Goal: Transaction & Acquisition: Purchase product/service

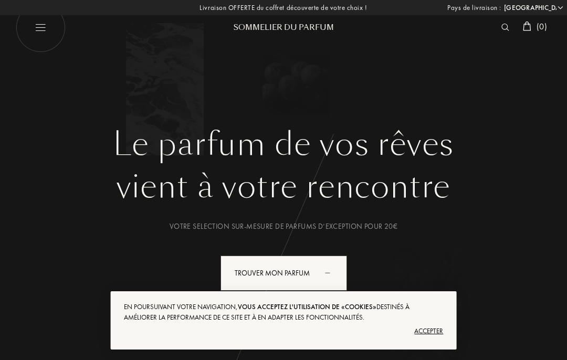
select select "FR"
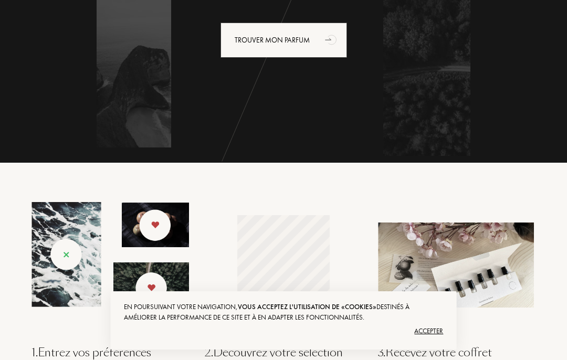
scroll to position [226, 0]
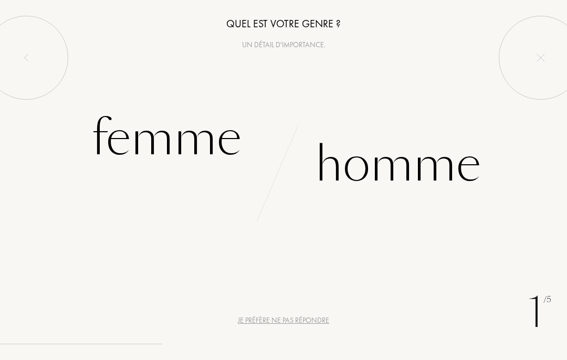
click at [201, 155] on div "Femme" at bounding box center [166, 138] width 150 height 71
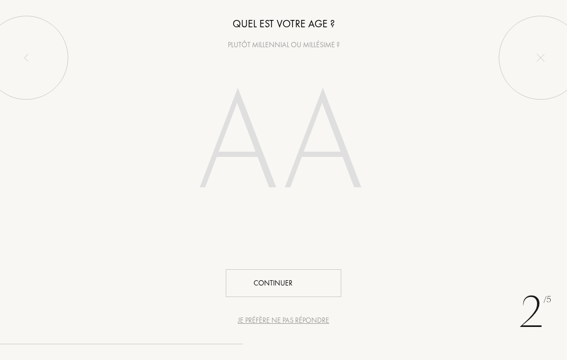
click at [294, 282] on div "Continuer" at bounding box center [284, 283] width 116 height 28
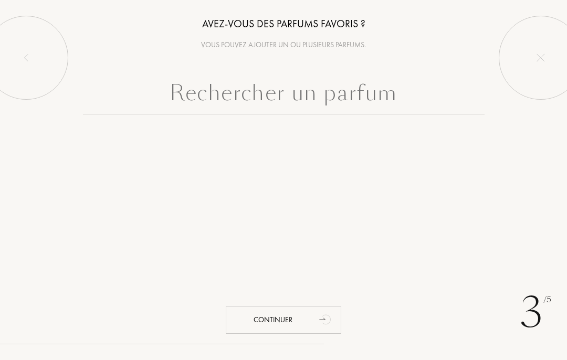
click at [389, 106] on input "text" at bounding box center [284, 96] width 402 height 38
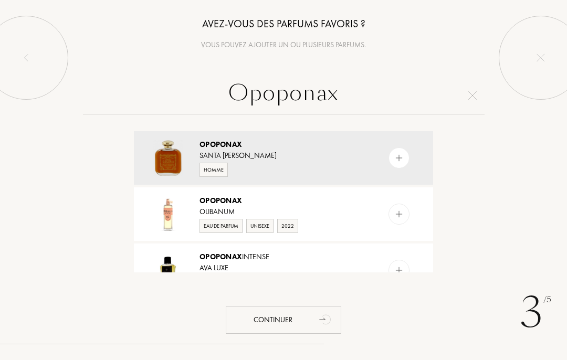
type input "Opoponax"
click at [233, 206] on div "Olibanum" at bounding box center [283, 211] width 167 height 11
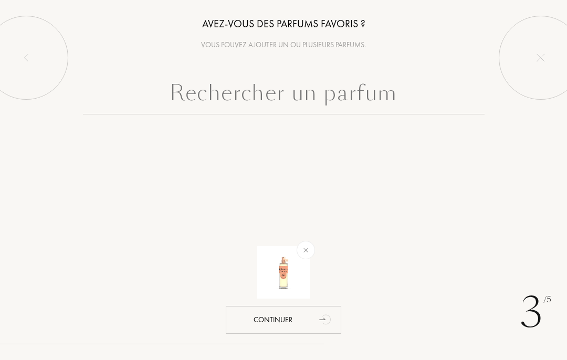
click at [385, 106] on input "text" at bounding box center [284, 96] width 402 height 38
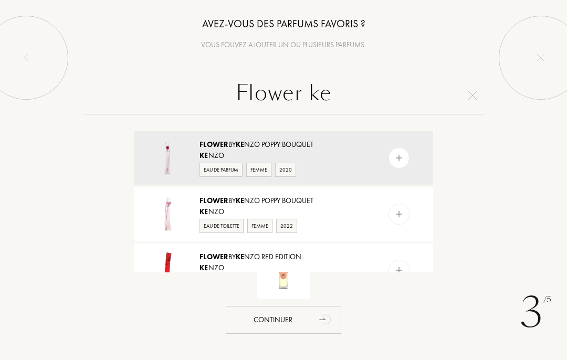
click at [337, 100] on input "Flower ke" at bounding box center [284, 96] width 402 height 38
click at [283, 100] on input "Flower Kenzo" at bounding box center [284, 96] width 402 height 38
click at [285, 101] on input "Flower Kenzo" at bounding box center [284, 96] width 402 height 38
click at [272, 99] on input "Flower Kenzo" at bounding box center [284, 96] width 402 height 38
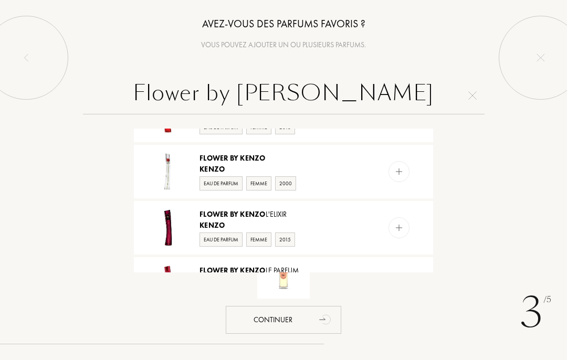
scroll to position [151, 0]
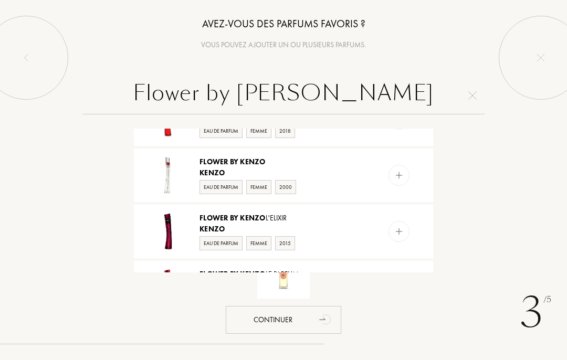
type input "Flower by Kenzo"
click at [333, 170] on div "Kenzo" at bounding box center [283, 173] width 167 height 11
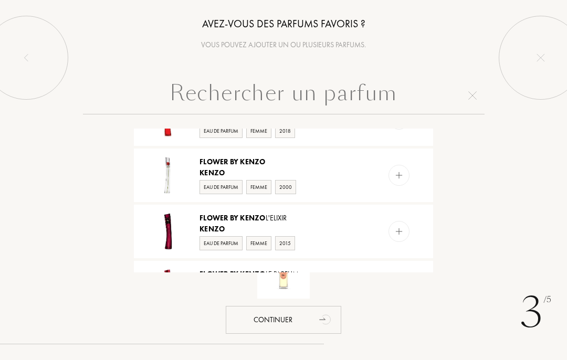
scroll to position [0, 0]
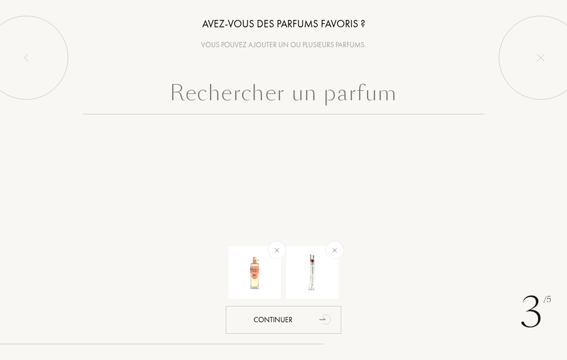
click at [387, 102] on input "text" at bounding box center [284, 96] width 402 height 38
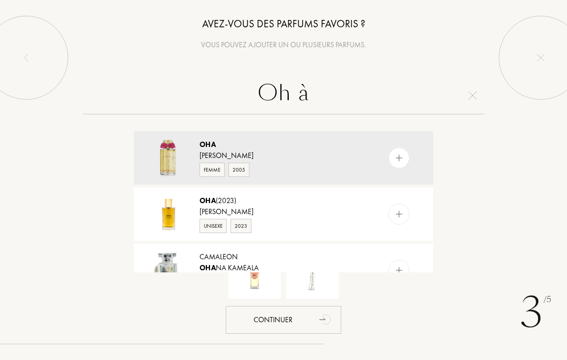
type input "Oh à"
click at [288, 212] on div "Teo Cabanel" at bounding box center [283, 211] width 167 height 11
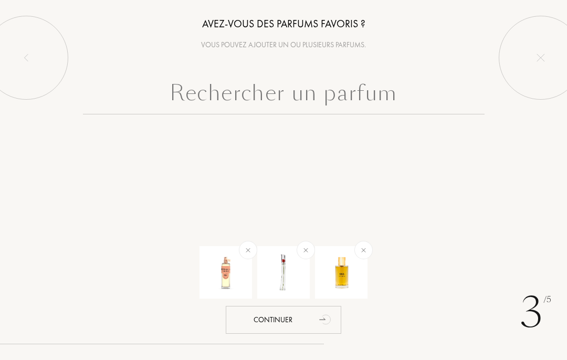
click at [256, 95] on input "text" at bounding box center [284, 96] width 402 height 38
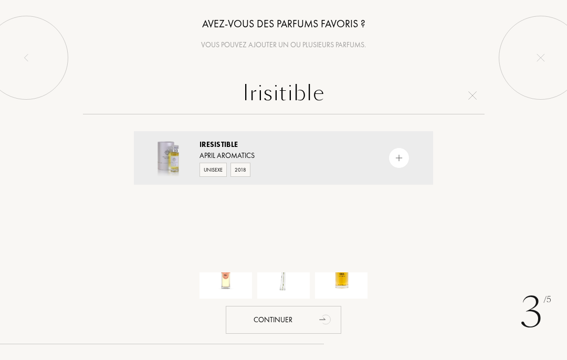
click at [350, 90] on input "Irisitible" at bounding box center [284, 96] width 402 height 38
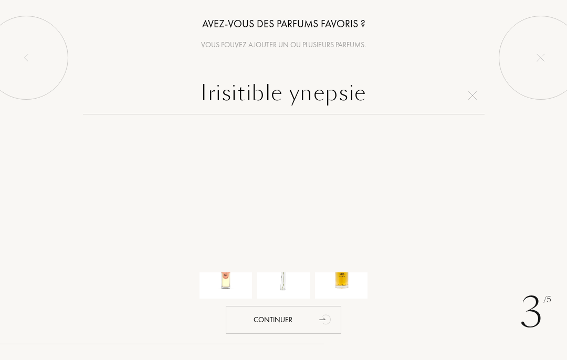
click at [372, 101] on input "Irisitible ynepsie" at bounding box center [284, 96] width 402 height 38
click at [283, 96] on input "Irisitible ynepsie" at bounding box center [284, 96] width 402 height 38
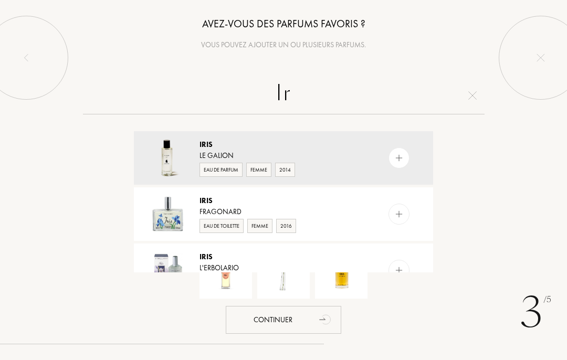
type input "I"
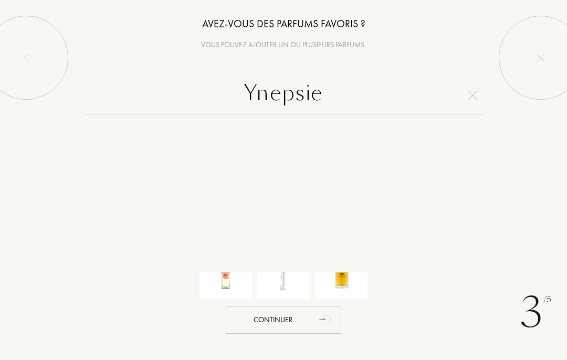
click at [465, 94] on input "Ynepsie" at bounding box center [284, 96] width 402 height 38
type input "Ynepsie"
click at [469, 95] on img at bounding box center [473, 95] width 8 height 8
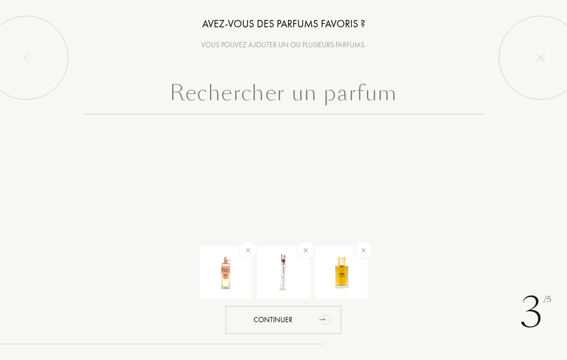
click at [254, 108] on input "text" at bounding box center [284, 96] width 402 height 38
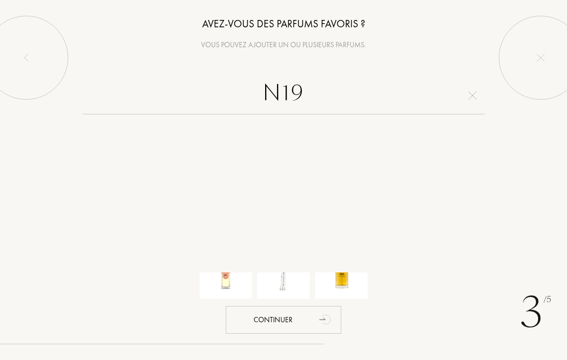
click at [476, 103] on input "N19" at bounding box center [284, 96] width 402 height 38
type input "N19"
click at [469, 95] on img at bounding box center [473, 95] width 8 height 8
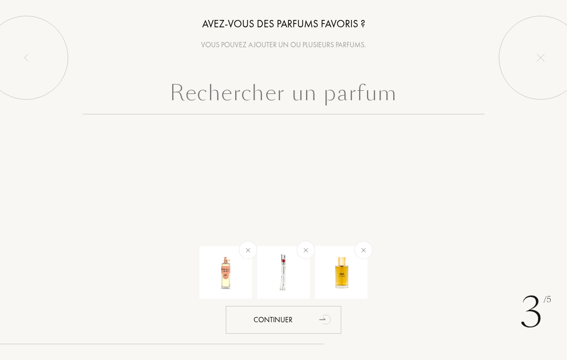
click at [294, 100] on input "text" at bounding box center [284, 96] width 402 height 38
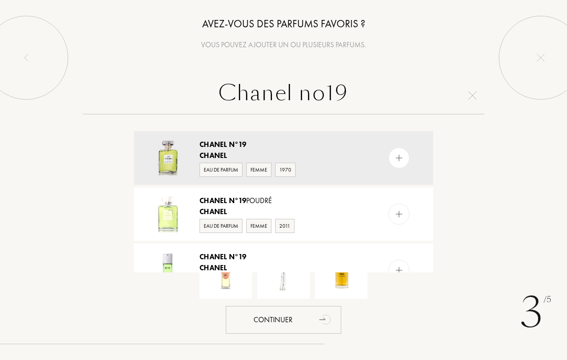
type input "Chanel no19"
click at [309, 211] on div "Chanel" at bounding box center [283, 211] width 167 height 11
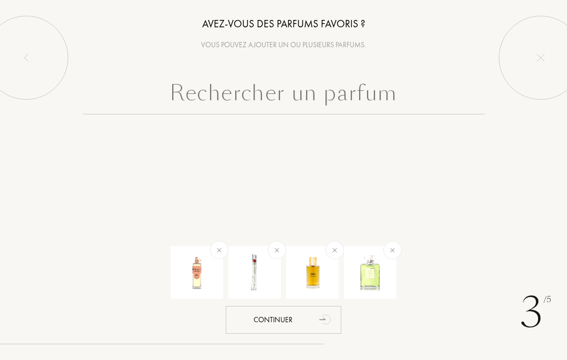
click at [252, 104] on input "text" at bounding box center [284, 96] width 402 height 38
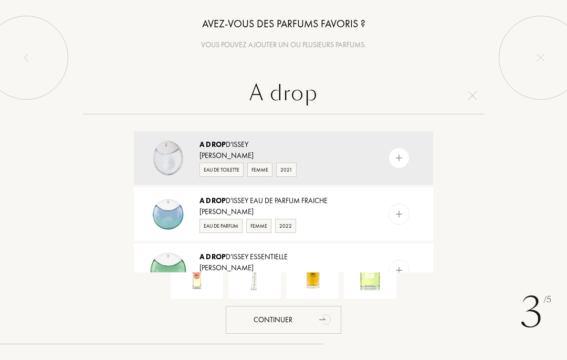
type input "A drop"
click at [335, 153] on div "Issey Miyake" at bounding box center [283, 155] width 167 height 11
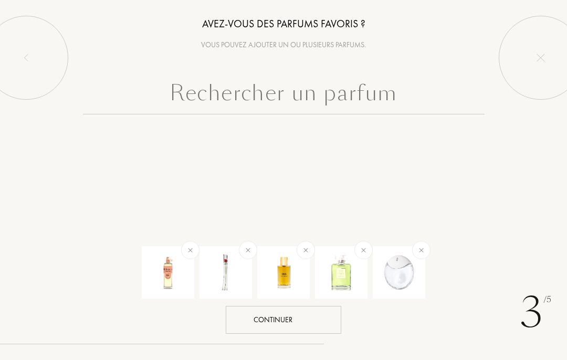
click at [314, 318] on div "Continuer" at bounding box center [284, 320] width 116 height 28
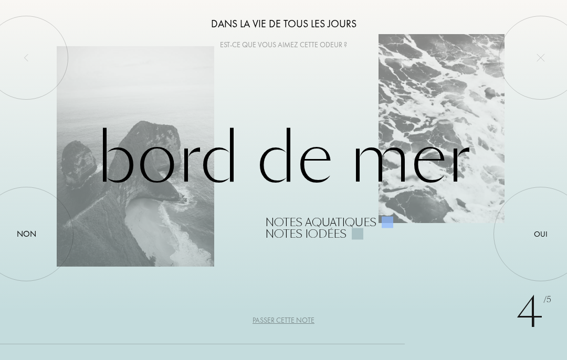
click at [541, 234] on div at bounding box center [541, 234] width 0 height 0
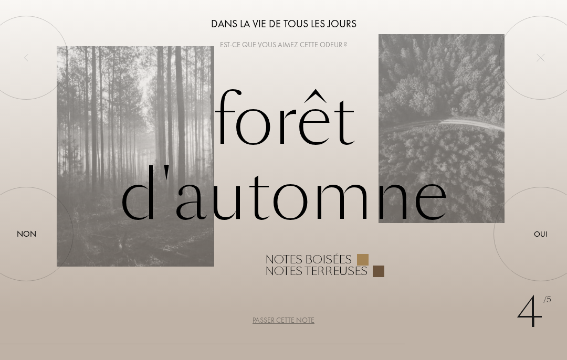
click at [541, 234] on div at bounding box center [541, 234] width 0 height 0
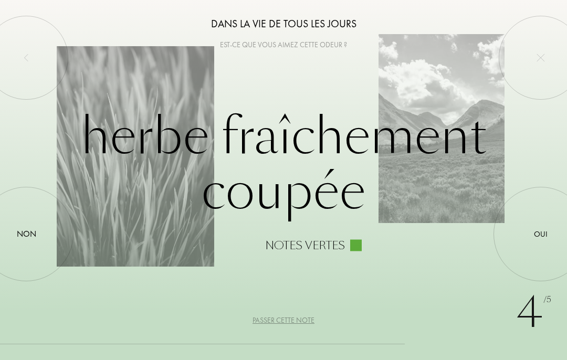
click at [26, 234] on div at bounding box center [26, 234] width 0 height 0
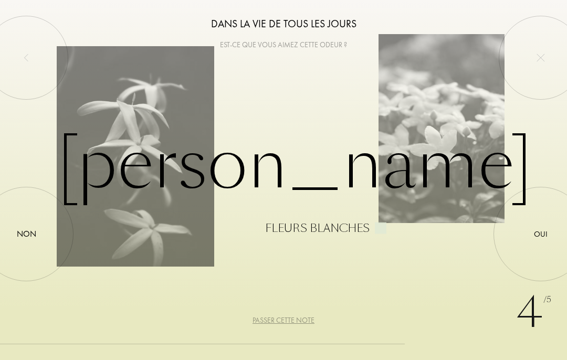
click at [295, 326] on div "Passer cette note" at bounding box center [284, 320] width 62 height 11
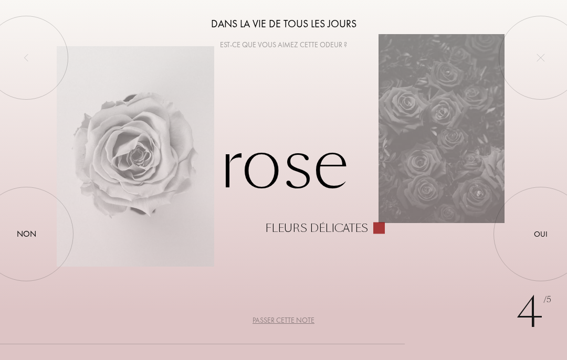
click at [541, 234] on div at bounding box center [541, 234] width 0 height 0
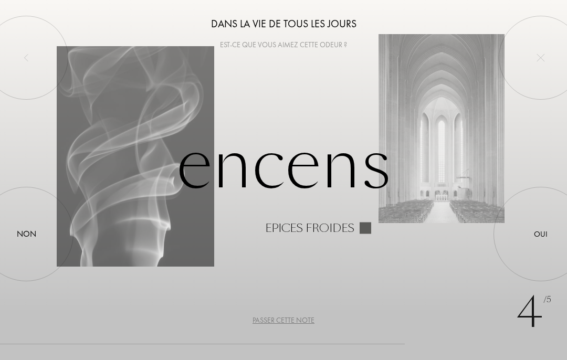
click at [541, 234] on div at bounding box center [541, 234] width 0 height 0
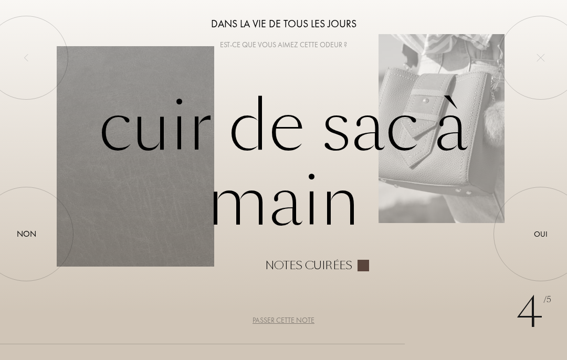
click at [293, 318] on div "Passer cette note" at bounding box center [284, 320] width 62 height 11
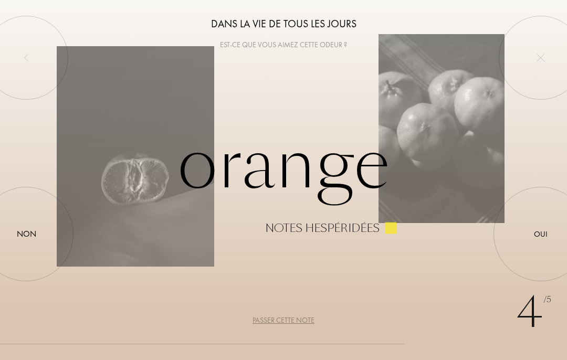
click at [26, 234] on div at bounding box center [26, 234] width 0 height 0
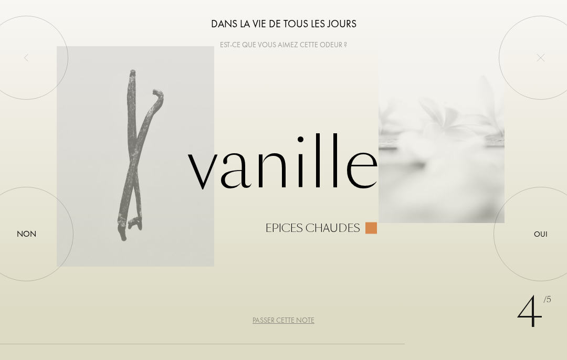
click at [26, 234] on div at bounding box center [26, 234] width 0 height 0
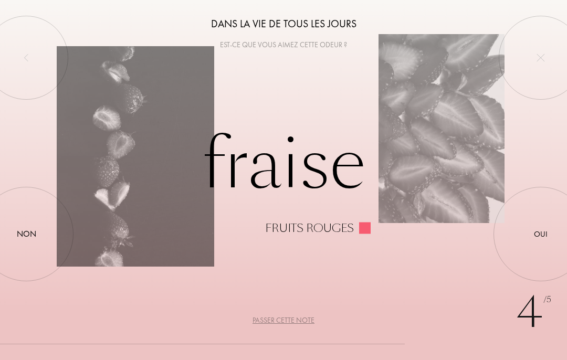
click at [26, 234] on div at bounding box center [26, 234] width 0 height 0
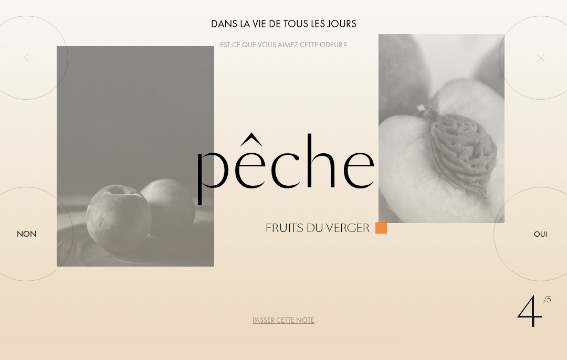
click at [26, 234] on div at bounding box center [26, 234] width 0 height 0
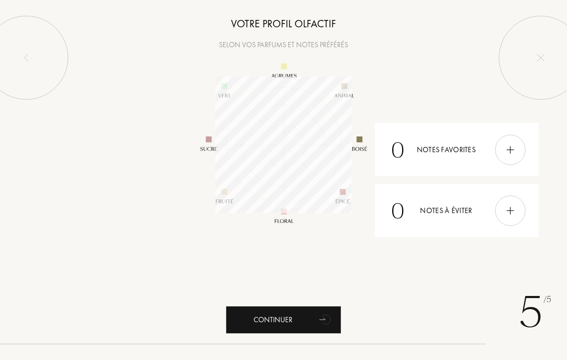
scroll to position [137, 137]
click at [426, 147] on div "0 Notes favorites" at bounding box center [457, 149] width 164 height 53
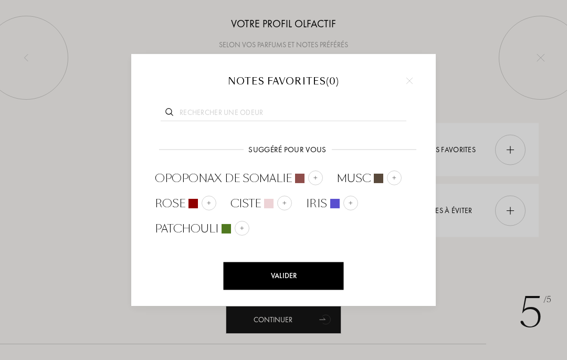
click at [486, 87] on div at bounding box center [283, 180] width 567 height 360
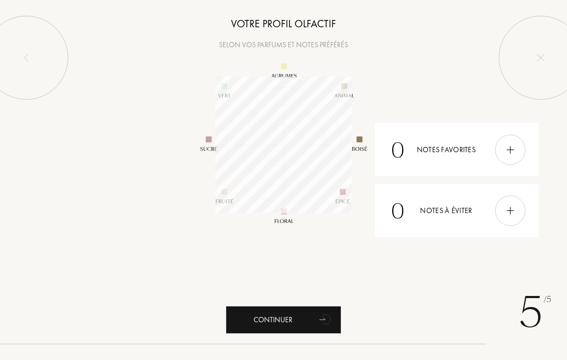
click at [478, 222] on div "0 Notes à éviter" at bounding box center [457, 210] width 164 height 53
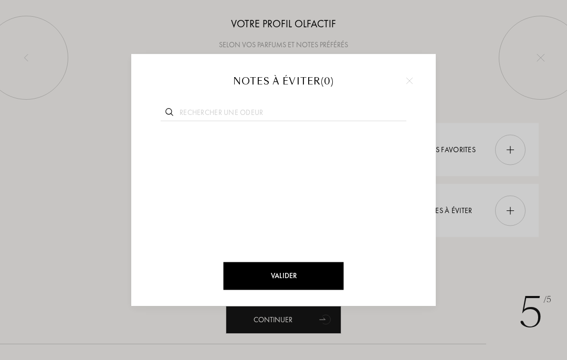
click at [417, 77] on div at bounding box center [410, 81] width 16 height 16
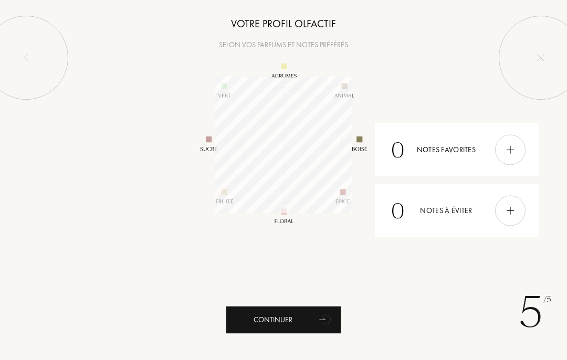
click at [417, 212] on div "0 Notes à éviter" at bounding box center [457, 210] width 164 height 53
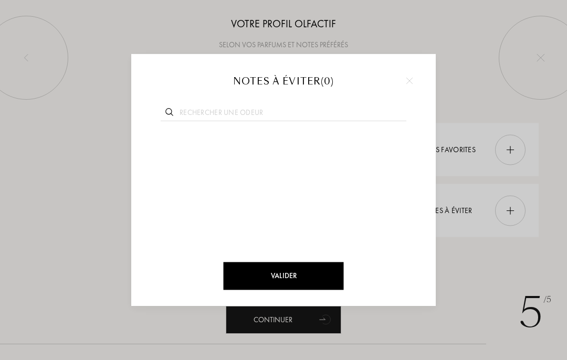
click at [413, 78] on div at bounding box center [410, 81] width 16 height 16
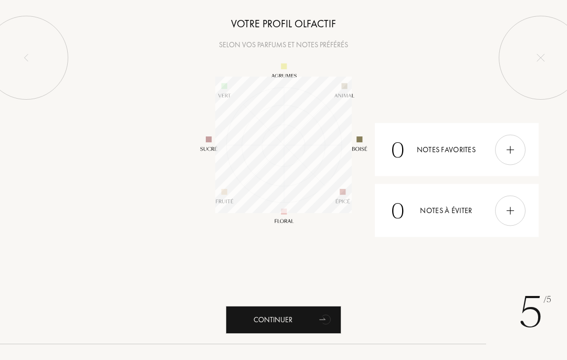
click at [428, 156] on div "0 Notes favorites" at bounding box center [457, 149] width 164 height 53
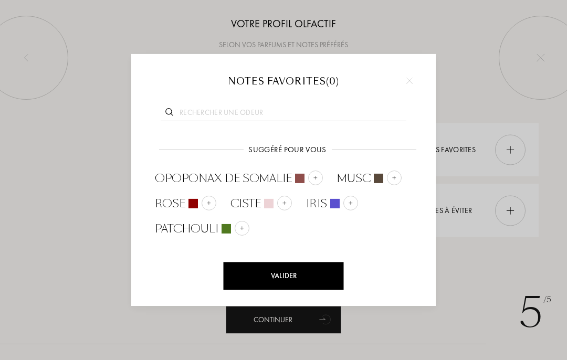
click at [308, 177] on div at bounding box center [315, 178] width 15 height 15
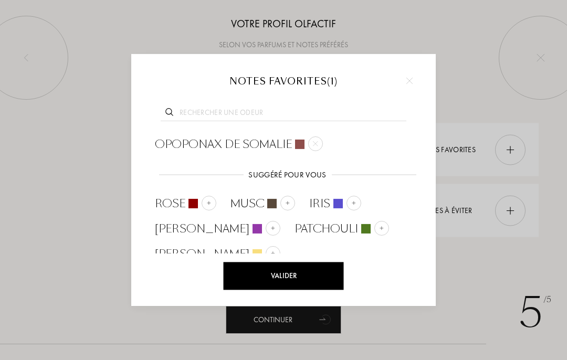
click at [351, 204] on img at bounding box center [353, 203] width 5 height 5
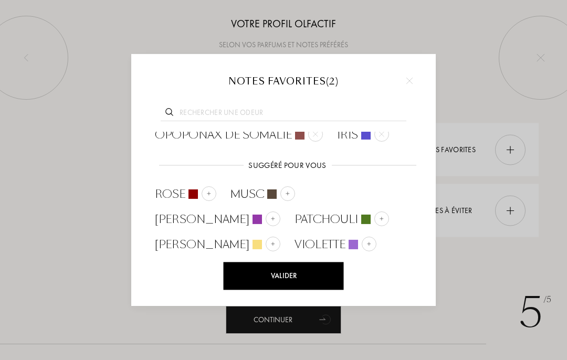
scroll to position [9, 0]
click at [295, 246] on span "Violette" at bounding box center [320, 245] width 51 height 16
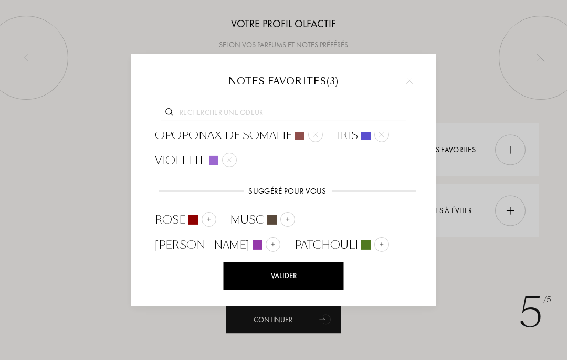
click at [351, 267] on img at bounding box center [348, 269] width 5 height 5
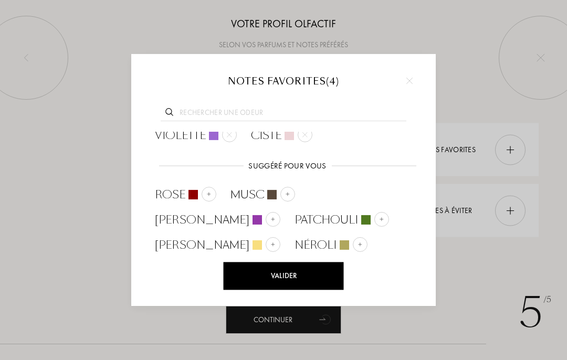
click at [286, 194] on img at bounding box center [287, 194] width 5 height 5
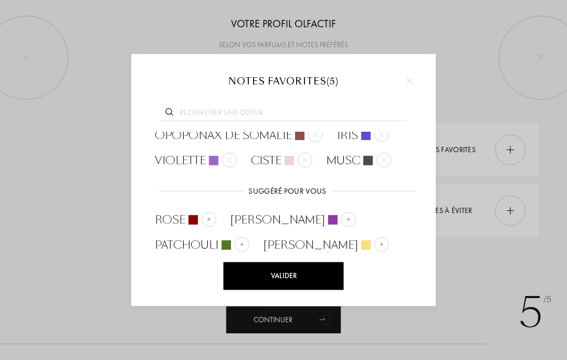
click at [204, 222] on div at bounding box center [209, 219] width 15 height 15
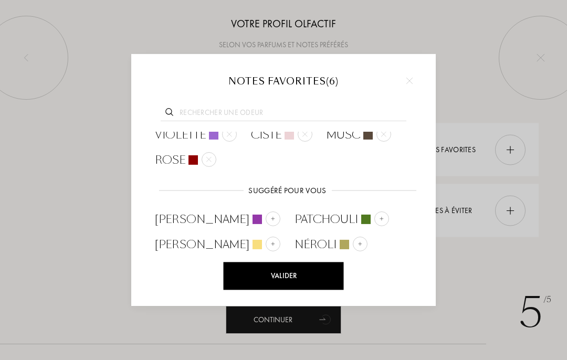
scroll to position [34, 0]
click at [311, 279] on div "Valider" at bounding box center [284, 277] width 120 height 28
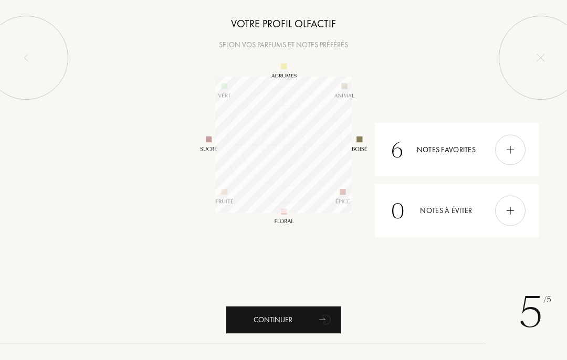
click at [428, 213] on div "0 Notes à éviter" at bounding box center [457, 210] width 164 height 53
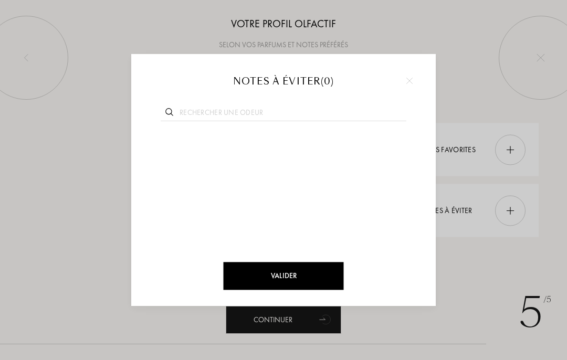
click at [408, 78] on img at bounding box center [410, 81] width 6 height 6
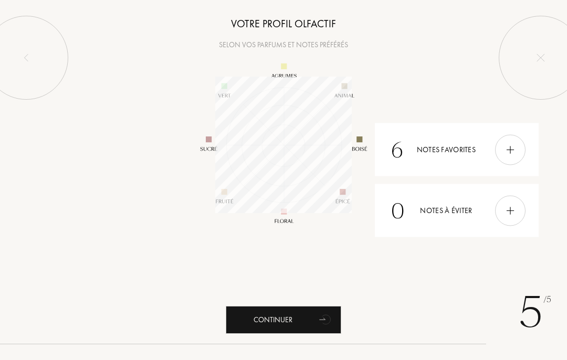
click at [505, 216] on img at bounding box center [511, 211] width 12 height 12
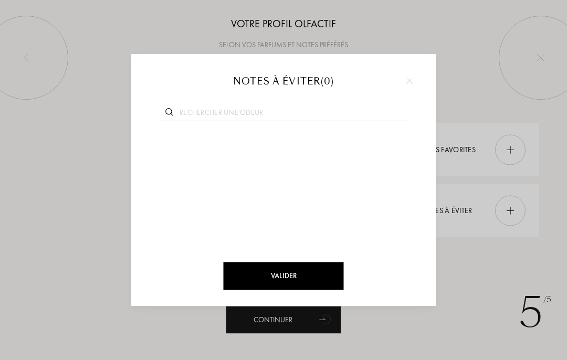
click at [303, 119] on input "text" at bounding box center [284, 114] width 246 height 14
type input "Vanille"
click at [222, 146] on img at bounding box center [223, 143] width 5 height 5
click at [218, 116] on input "text" at bounding box center [284, 114] width 246 height 14
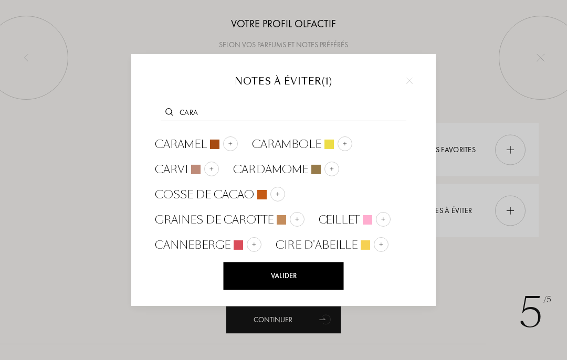
type input "Cara"
click at [225, 146] on div at bounding box center [230, 143] width 15 height 15
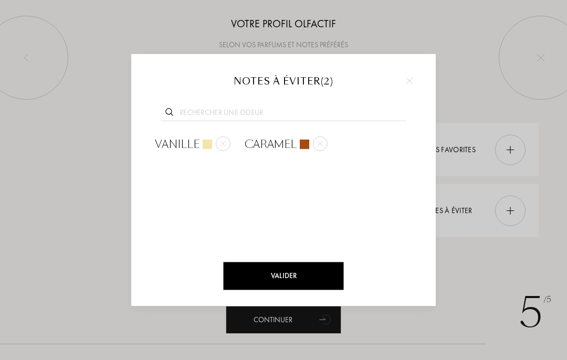
click at [243, 119] on input "text" at bounding box center [284, 114] width 246 height 14
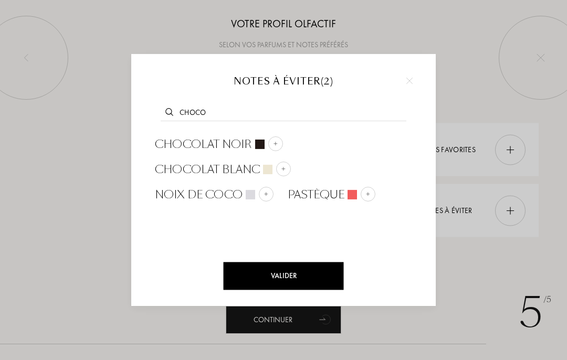
type input "Choco"
click at [245, 143] on span "Chocolat noir" at bounding box center [203, 144] width 97 height 16
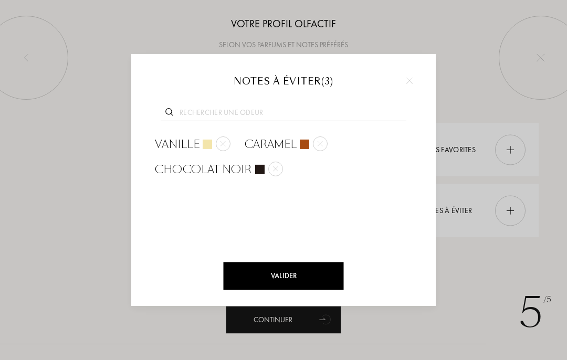
click at [229, 117] on input "text" at bounding box center [284, 114] width 246 height 14
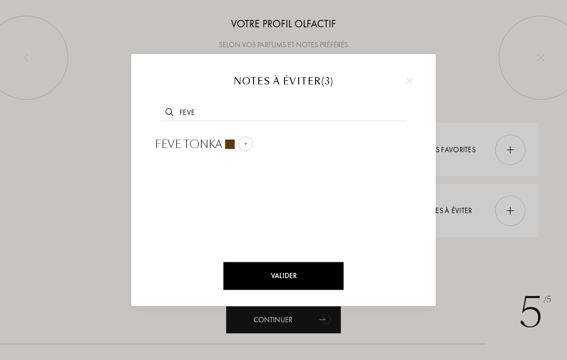
type input "Feve"
click at [221, 142] on span "Fève tonka" at bounding box center [188, 144] width 67 height 16
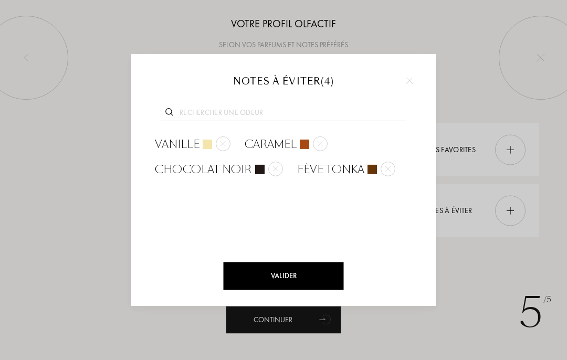
click at [310, 276] on div "Valider" at bounding box center [284, 277] width 120 height 28
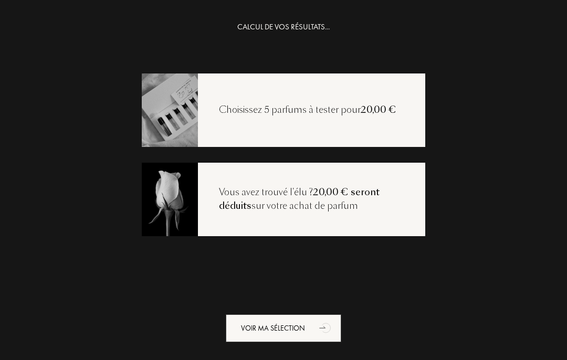
click at [286, 329] on div "Voir ma sélection" at bounding box center [284, 329] width 116 height 28
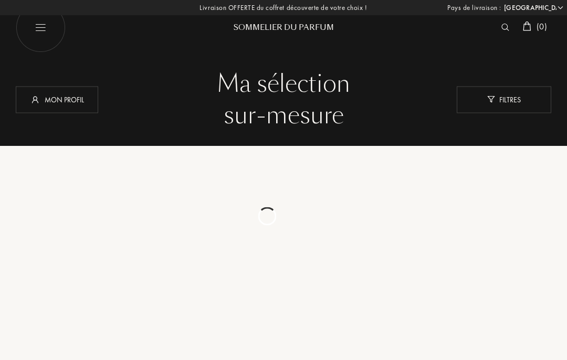
select select "FR"
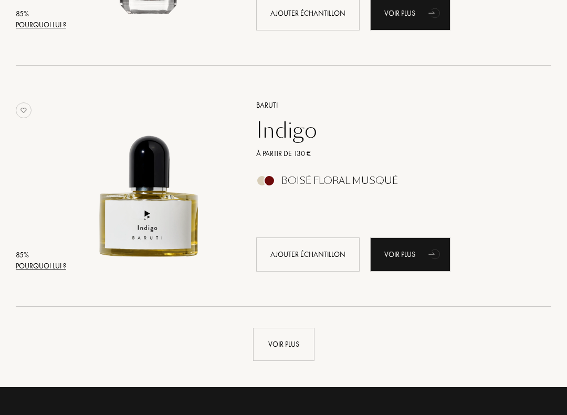
scroll to position [2255, 0]
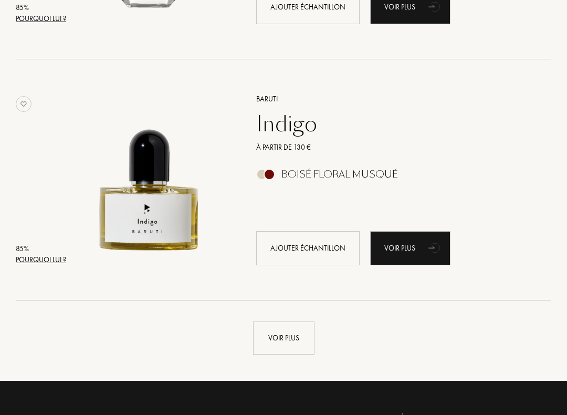
click at [293, 337] on div "Voir plus" at bounding box center [283, 337] width 61 height 33
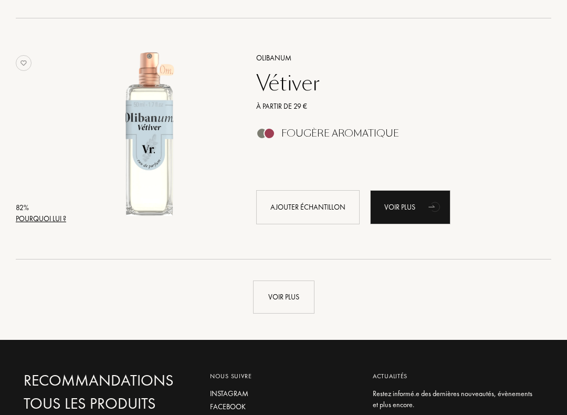
scroll to position [4705, 0]
click at [305, 299] on div "Voir plus" at bounding box center [283, 297] width 61 height 33
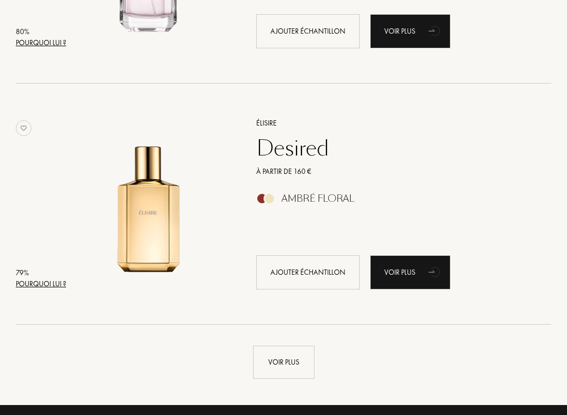
scroll to position [7049, 0]
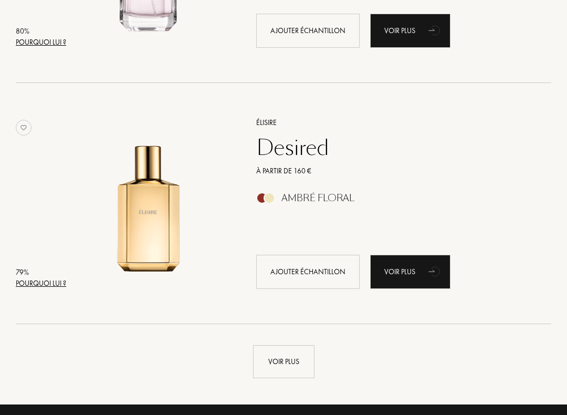
click at [304, 360] on div "Voir plus" at bounding box center [283, 361] width 61 height 33
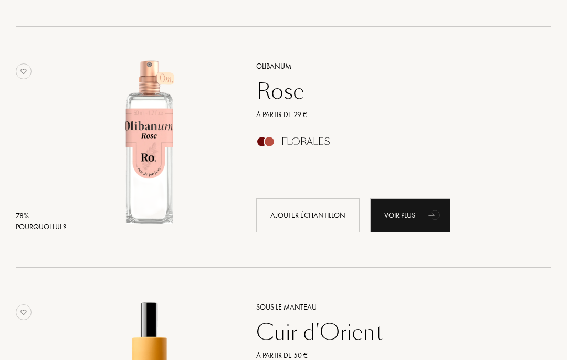
scroll to position [8790, 0]
click at [333, 212] on div "Ajouter échantillon" at bounding box center [307, 216] width 103 height 34
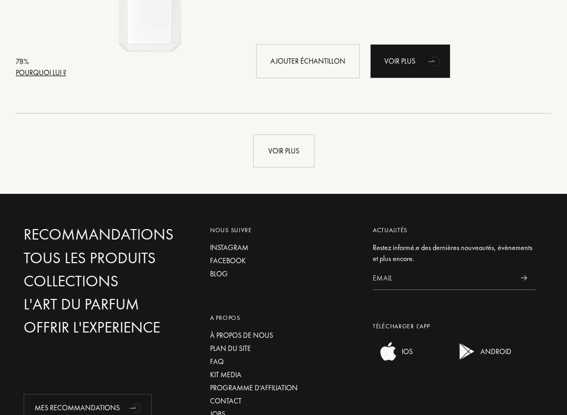
scroll to position [9667, 0]
click at [283, 155] on div "Voir plus" at bounding box center [283, 150] width 61 height 33
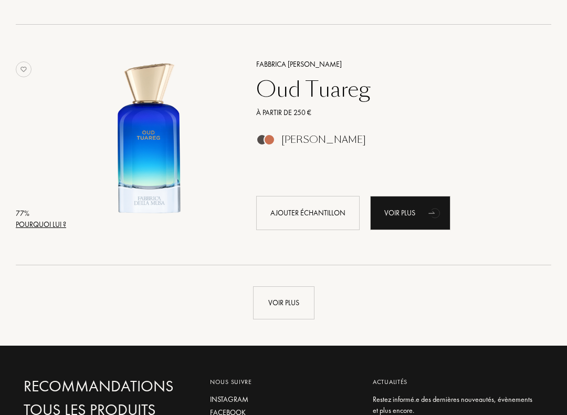
scroll to position [11925, 0]
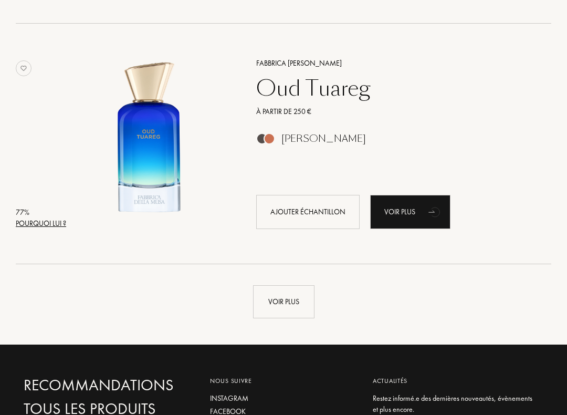
click at [296, 303] on div "Voir plus" at bounding box center [283, 301] width 61 height 33
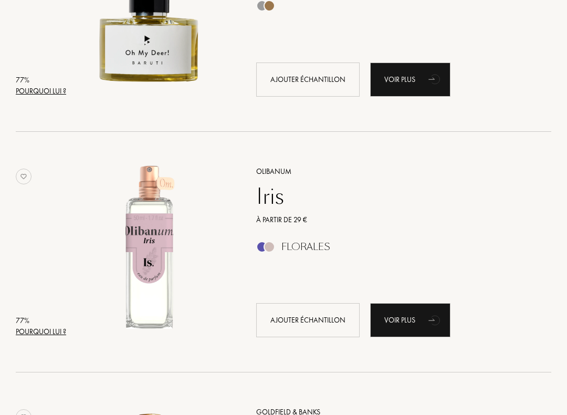
scroll to position [12780, 0]
click at [312, 321] on div "Ajouter échantillon" at bounding box center [307, 320] width 103 height 34
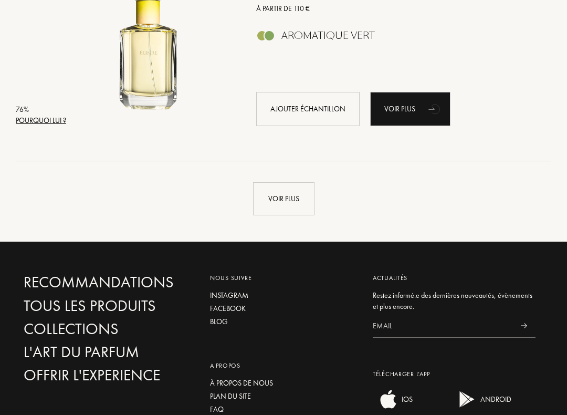
click at [292, 199] on div "Voir plus" at bounding box center [283, 199] width 61 height 33
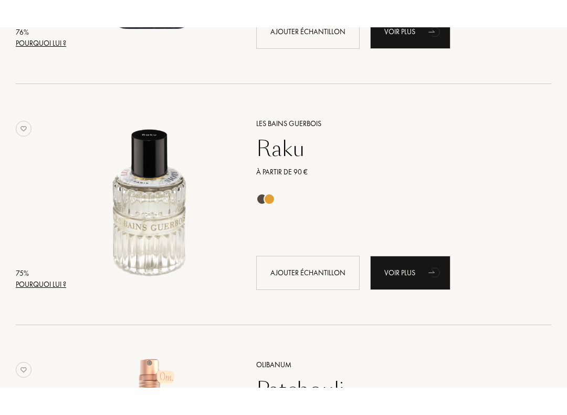
scroll to position [15023, 0]
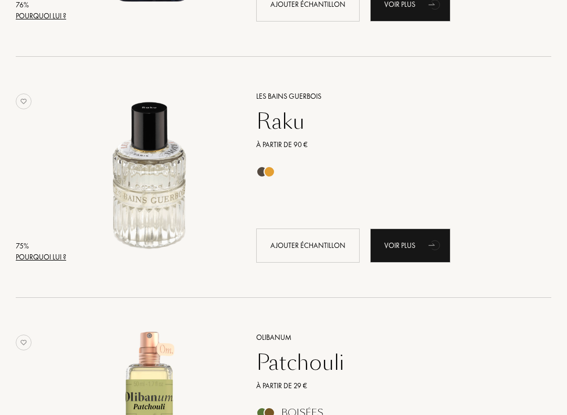
click at [327, 242] on div "Ajouter échantillon" at bounding box center [307, 246] width 103 height 34
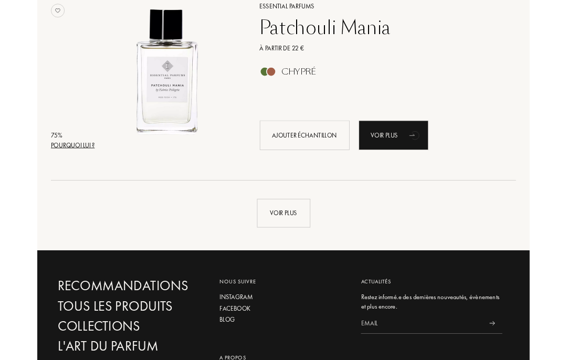
scroll to position [16797, 0]
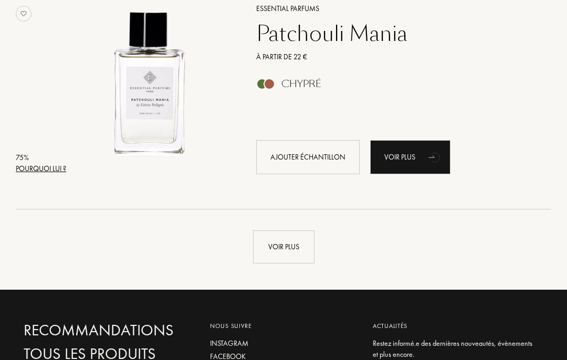
click at [292, 248] on div "Voir plus" at bounding box center [283, 247] width 61 height 33
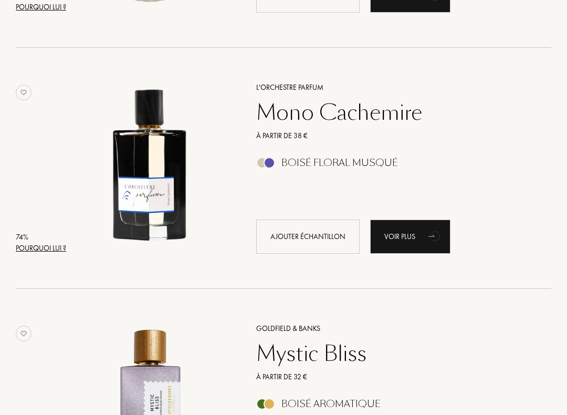
scroll to position [18886, 0]
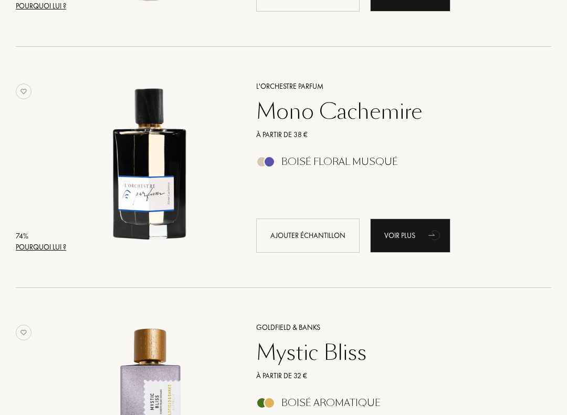
click at [338, 233] on div "Ajouter échantillon" at bounding box center [307, 236] width 103 height 34
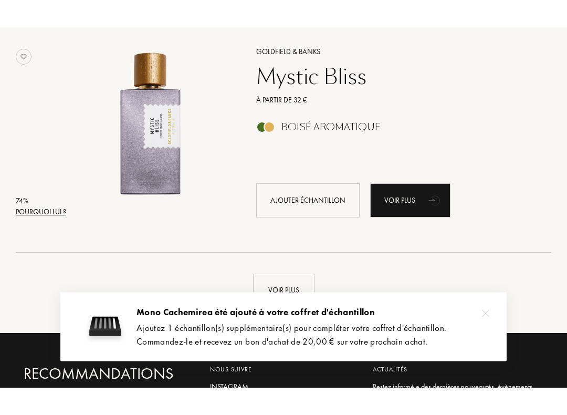
scroll to position [19190, 0]
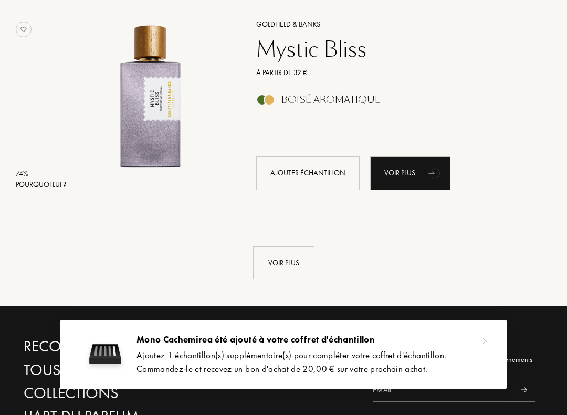
click at [294, 265] on div "Voir plus" at bounding box center [283, 262] width 61 height 33
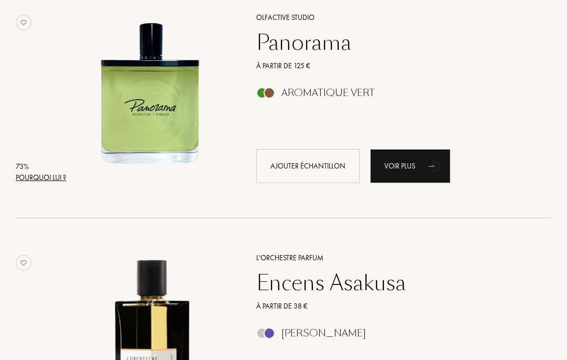
scroll to position [21123, 0]
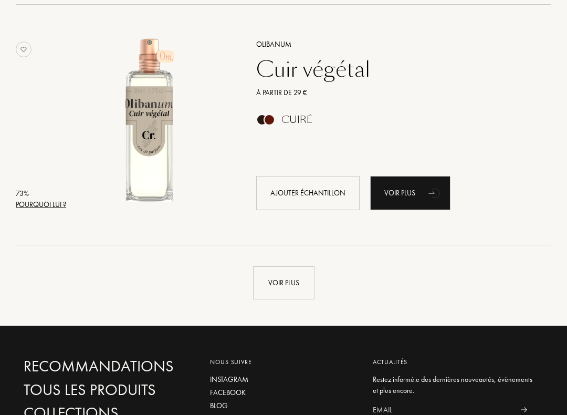
click at [308, 283] on div "Voir plus" at bounding box center [283, 283] width 61 height 33
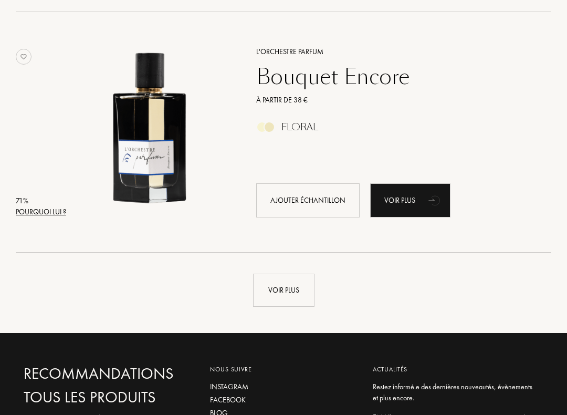
scroll to position [23981, 0]
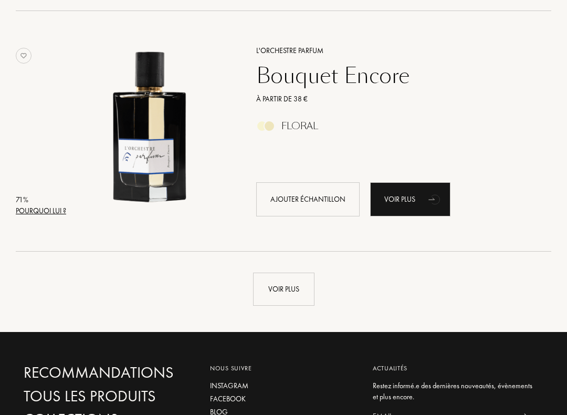
click at [299, 287] on div "Voir plus" at bounding box center [283, 289] width 61 height 33
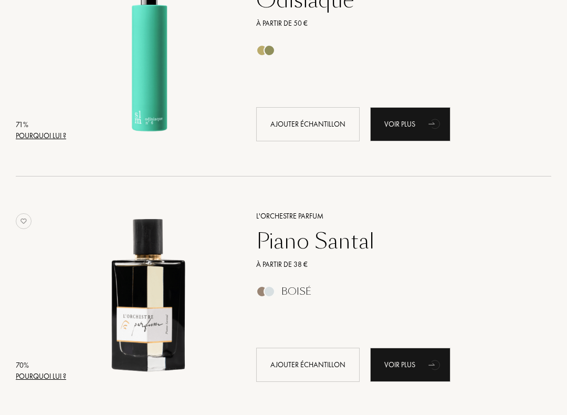
scroll to position [25315, 0]
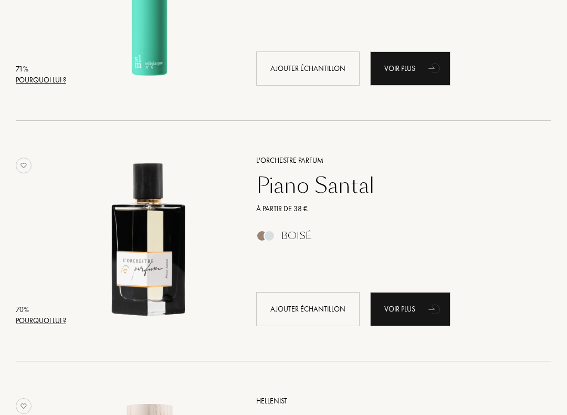
click at [306, 308] on div "Ajouter échantillon" at bounding box center [307, 310] width 103 height 34
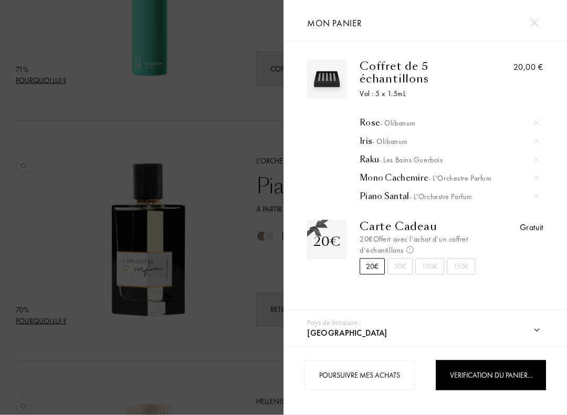
scroll to position [25316, 0]
click at [495, 360] on span "Commander – 20,00 €" at bounding box center [491, 374] width 75 height 9
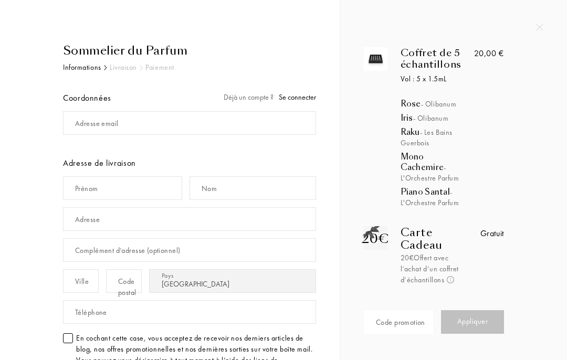
select select "FR"
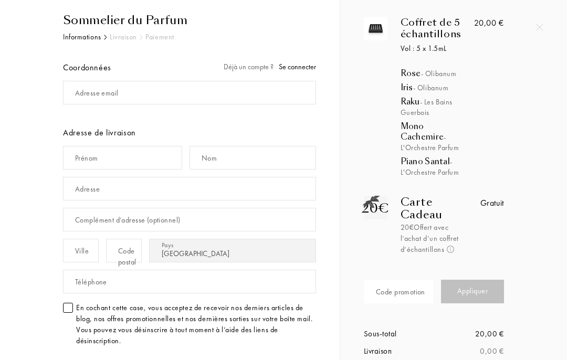
scroll to position [43, 0]
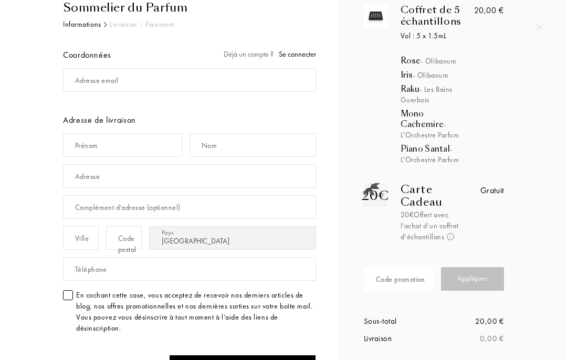
click at [395, 276] on div "Code promotion" at bounding box center [400, 279] width 49 height 11
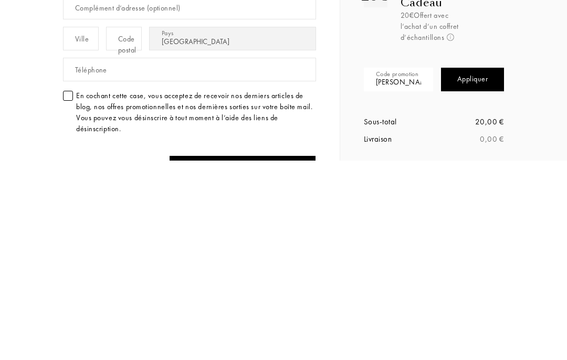
click at [465, 267] on div "Appliquer" at bounding box center [472, 279] width 63 height 24
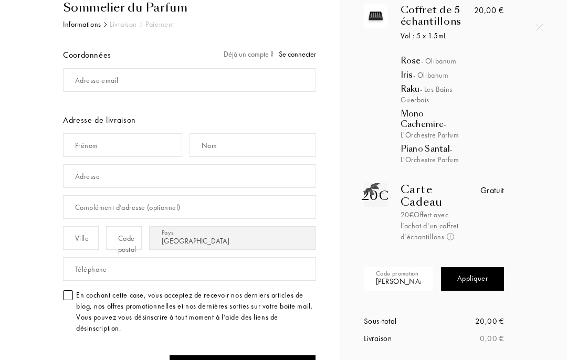
click at [403, 276] on input "[PERSON_NAME]" at bounding box center [398, 279] width 69 height 24
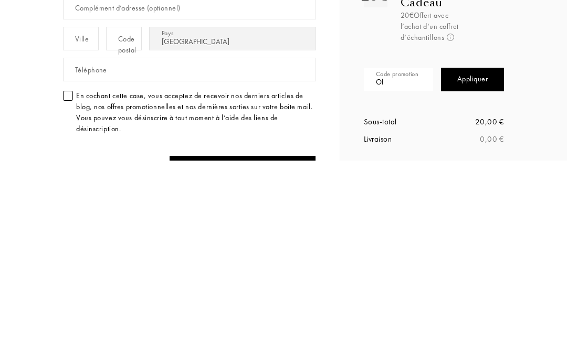
type input "O"
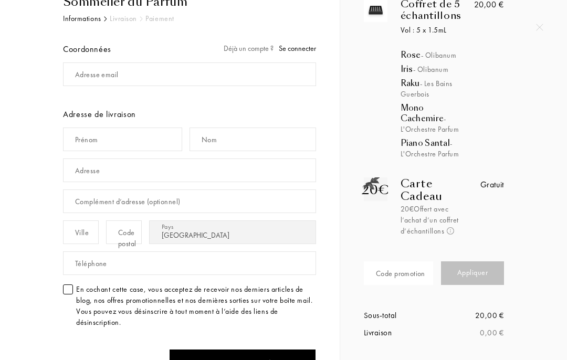
scroll to position [47, 0]
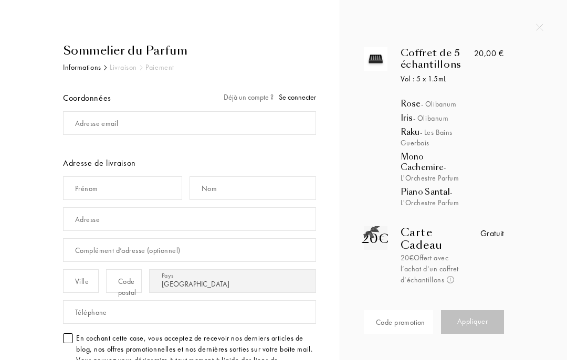
select select "FR"
